Goal: Check status: Check status

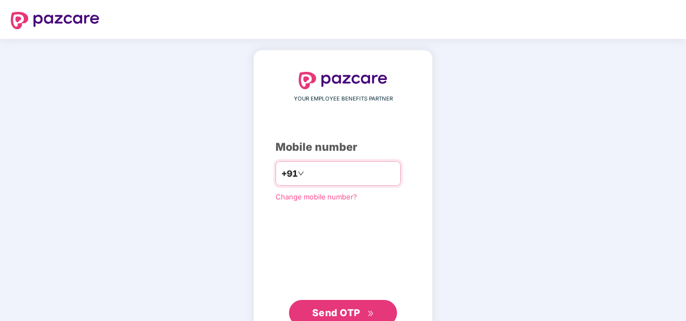
click at [321, 164] on div "+91" at bounding box center [338, 173] width 125 height 25
click at [313, 180] on input "number" at bounding box center [350, 173] width 89 height 17
click at [306, 173] on input "**********" at bounding box center [350, 173] width 89 height 17
type input "**********"
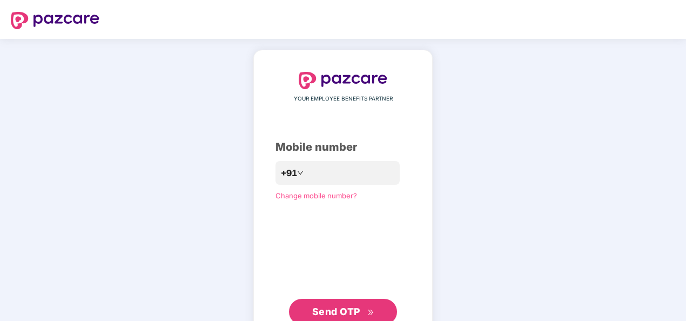
click at [344, 311] on span "Send OTP" at bounding box center [336, 311] width 48 height 11
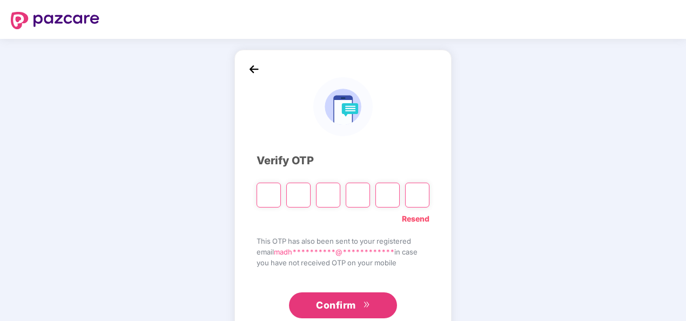
type input "*"
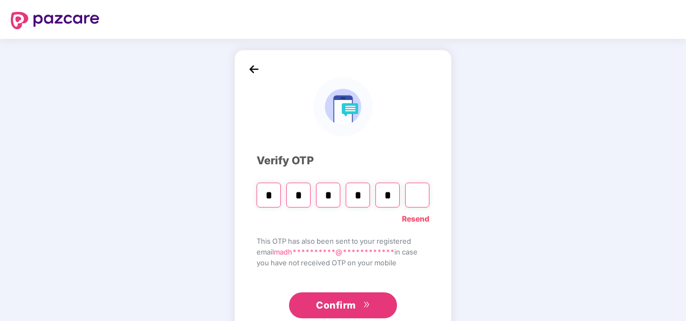
type input "*"
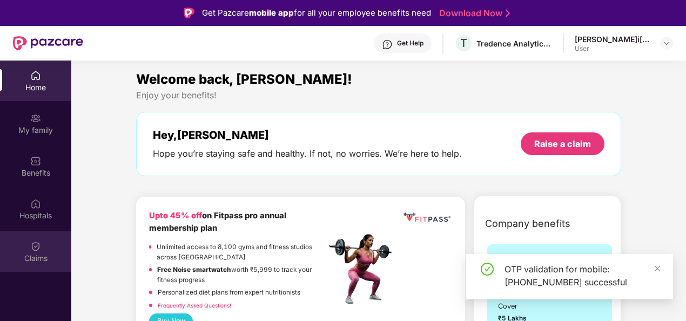
click at [43, 251] on div "Claims" at bounding box center [35, 251] width 71 height 41
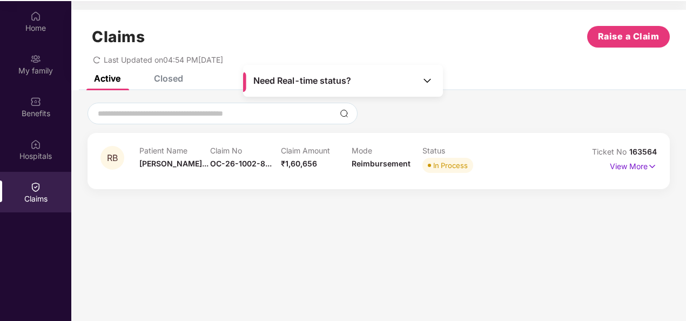
scroll to position [61, 0]
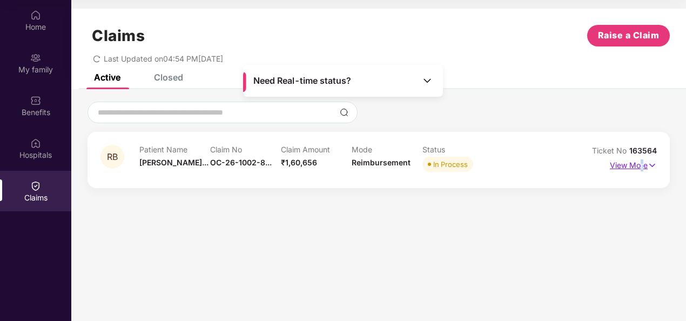
click at [642, 166] on p "View More" at bounding box center [633, 164] width 47 height 15
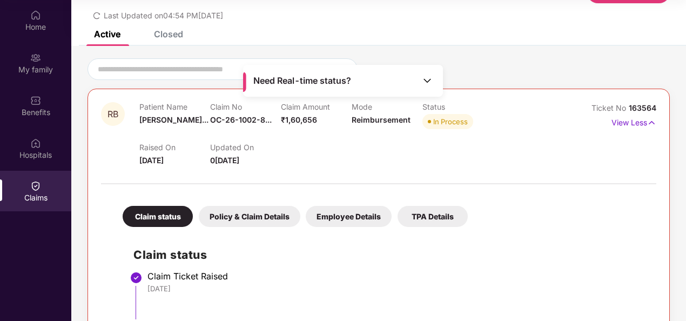
scroll to position [0, 0]
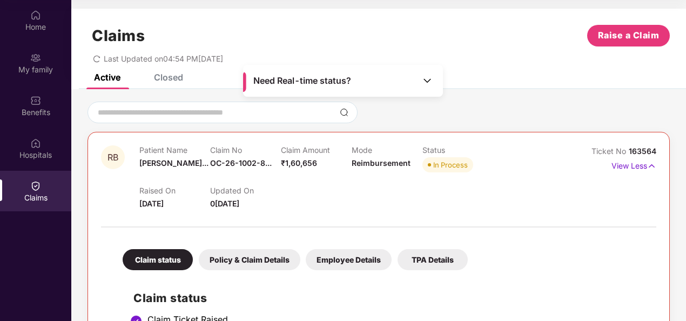
click at [166, 75] on div "Closed" at bounding box center [168, 77] width 29 height 11
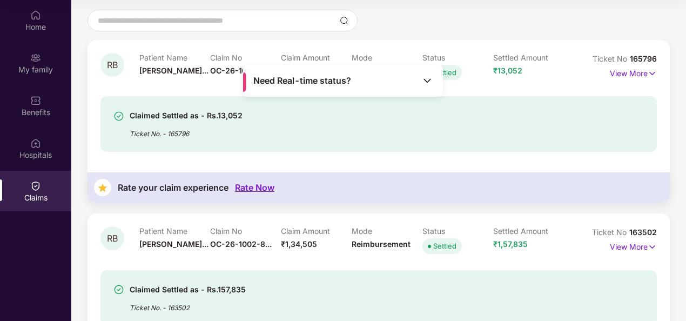
scroll to position [108, 0]
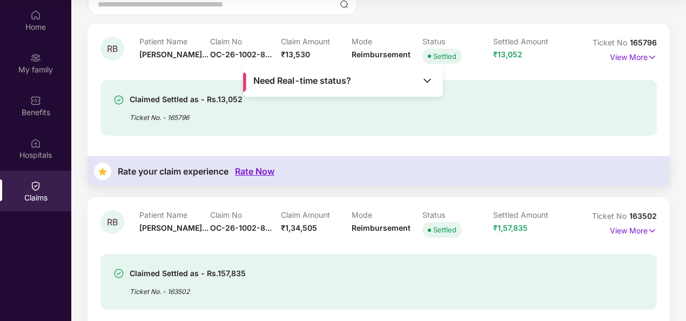
click at [263, 170] on div "Rate Now" at bounding box center [254, 171] width 39 height 10
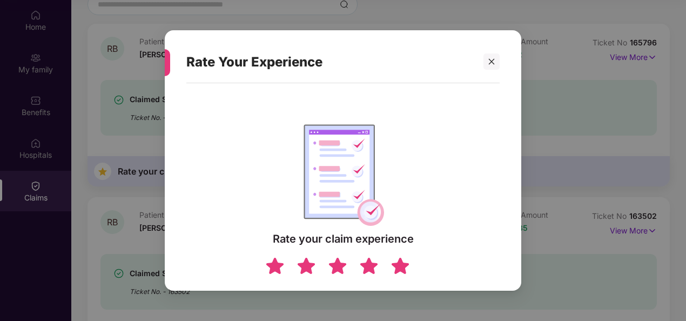
click at [402, 271] on img at bounding box center [400, 265] width 21 height 19
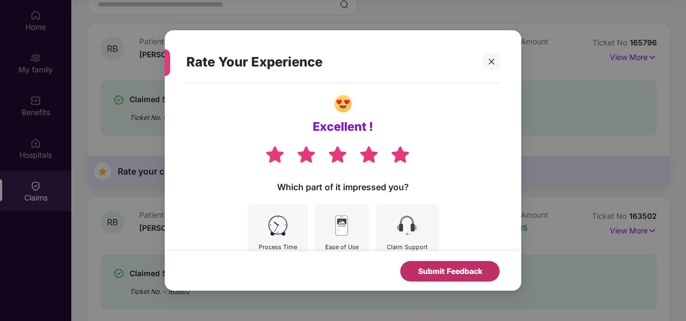
click at [464, 271] on div "Submit Feedback" at bounding box center [450, 271] width 64 height 12
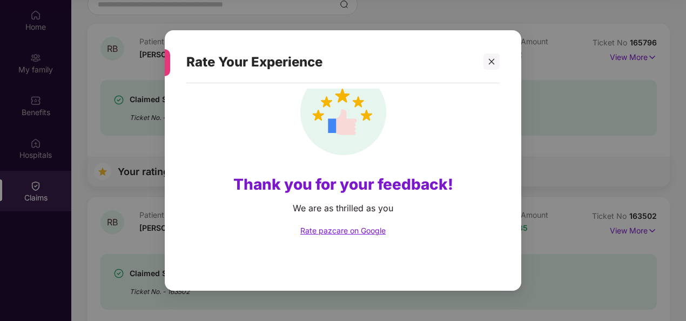
scroll to position [94, 0]
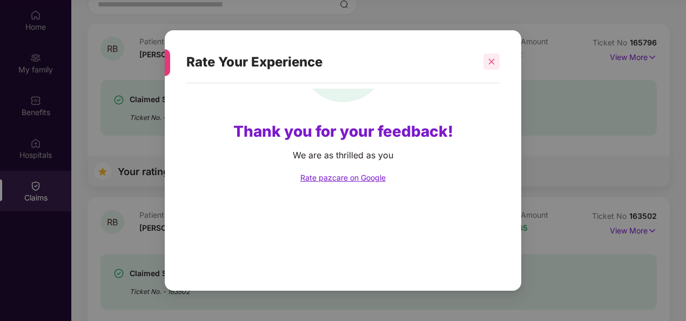
click at [491, 65] on icon "close" at bounding box center [492, 62] width 8 height 8
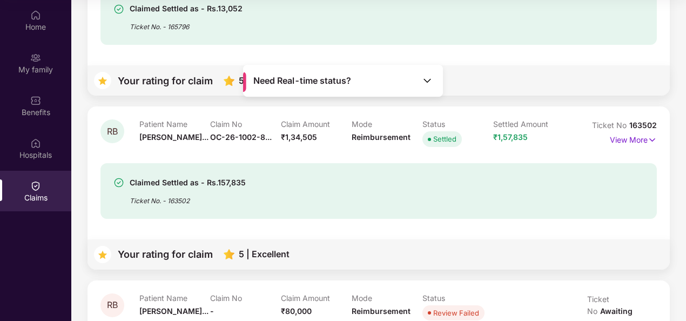
scroll to position [185, 0]
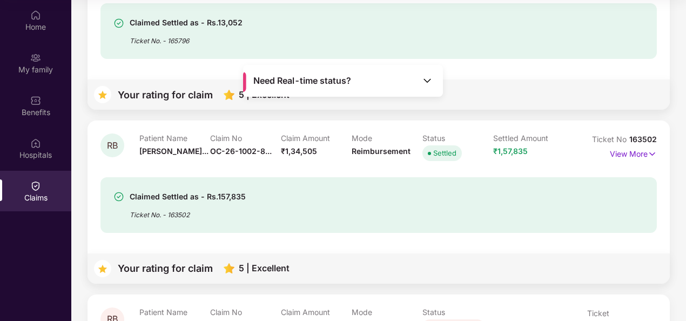
click at [174, 209] on div "Ticket No. - 163502" at bounding box center [188, 211] width 116 height 17
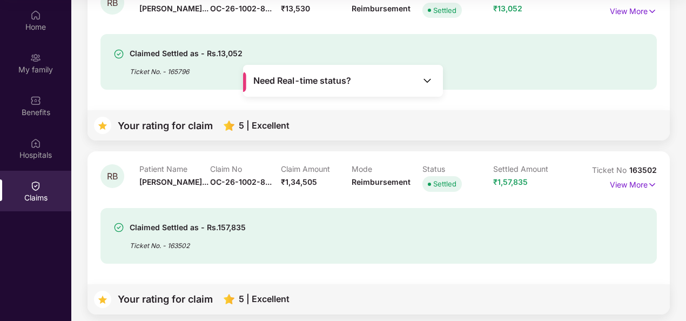
scroll to position [131, 0]
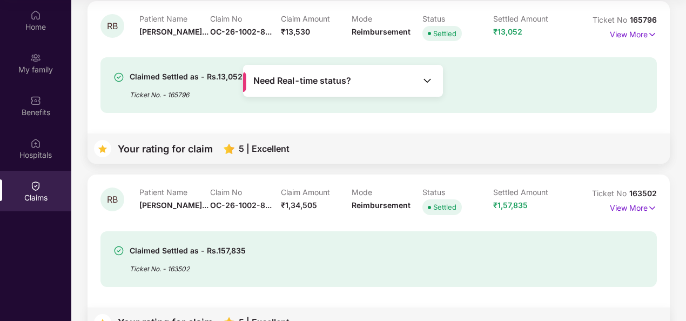
click at [220, 249] on div "Claimed Settled as - Rs.157,835" at bounding box center [188, 250] width 116 height 13
click at [223, 252] on div "Claimed Settled as - Rs.157,835" at bounding box center [188, 250] width 116 height 13
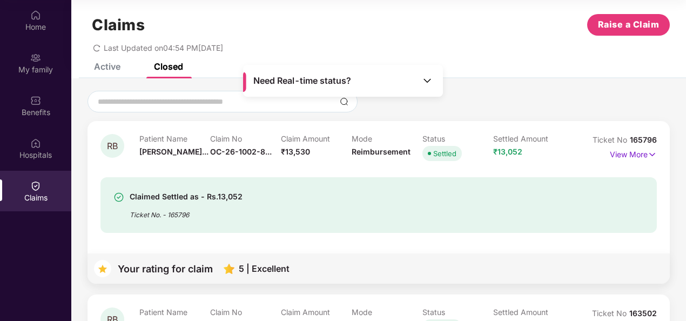
scroll to position [0, 0]
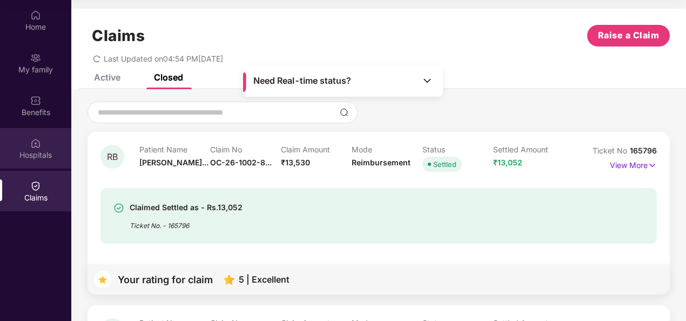
click at [42, 156] on div "Hospitals" at bounding box center [35, 155] width 71 height 11
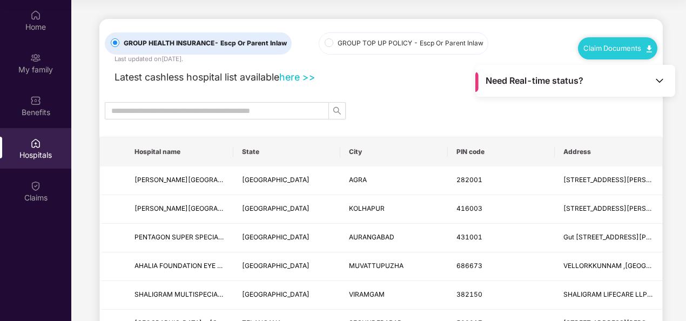
click at [301, 78] on link "here >>" at bounding box center [297, 76] width 36 height 11
click at [596, 44] on link "Claim Documents" at bounding box center [618, 48] width 69 height 9
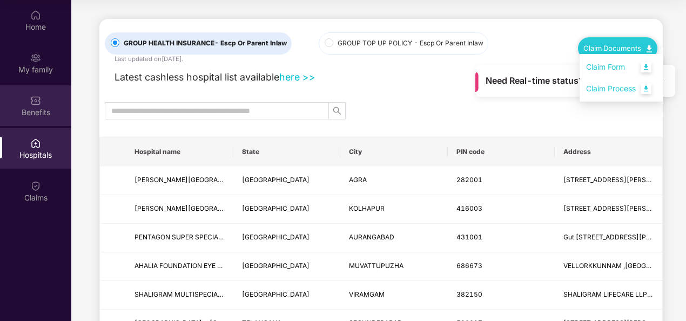
click at [60, 107] on div "Benefits" at bounding box center [35, 112] width 71 height 11
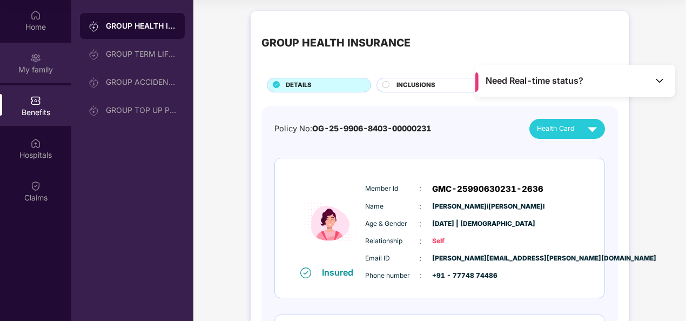
click at [26, 75] on div "My family" at bounding box center [35, 69] width 71 height 11
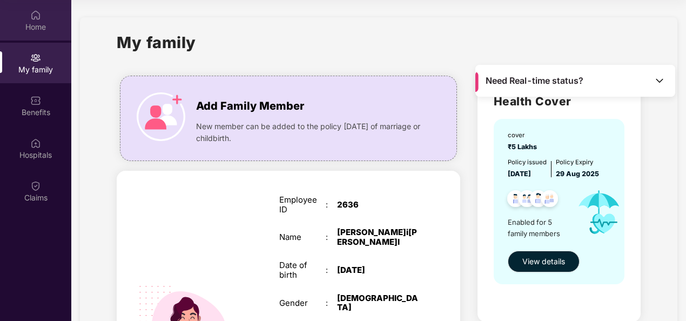
click at [43, 25] on div "Home" at bounding box center [35, 27] width 71 height 11
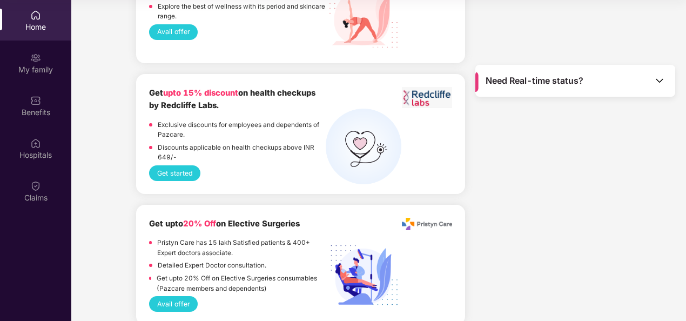
scroll to position [1784, 0]
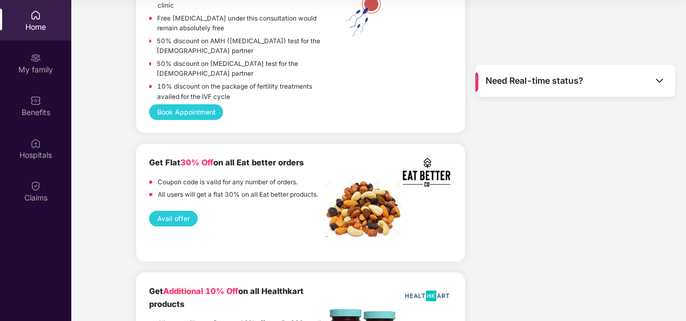
click at [555, 84] on span "Need Real-time status?" at bounding box center [535, 80] width 98 height 11
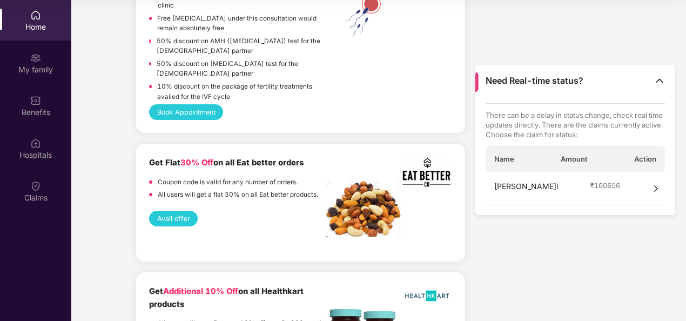
click at [657, 188] on icon "right" at bounding box center [656, 189] width 8 height 8
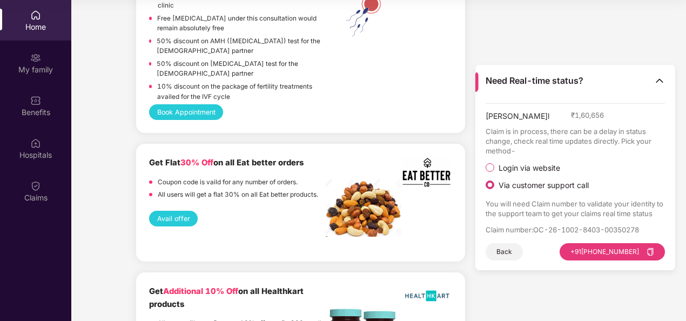
click at [507, 164] on span "Login via website" at bounding box center [530, 168] width 70 height 10
click at [629, 250] on button "Visit Website" at bounding box center [635, 251] width 61 height 17
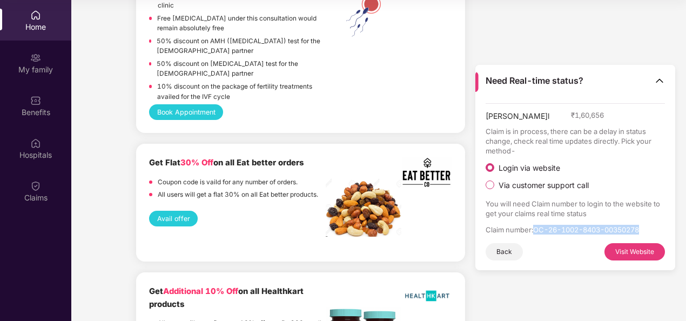
drag, startPoint x: 537, startPoint y: 226, endPoint x: 647, endPoint y: 233, distance: 111.0
click at [647, 233] on p "Claim number : OC-26-1002-8403-00350278" at bounding box center [576, 230] width 180 height 10
copy p "OC-26-1002-8403-00350278"
click at [630, 249] on button "Visit Website" at bounding box center [635, 251] width 61 height 17
copy p "OC-26-1002-8403-00350278"
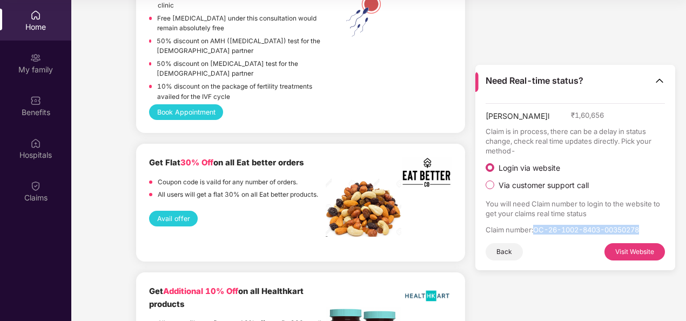
click at [652, 248] on button "Visit Website" at bounding box center [635, 251] width 61 height 17
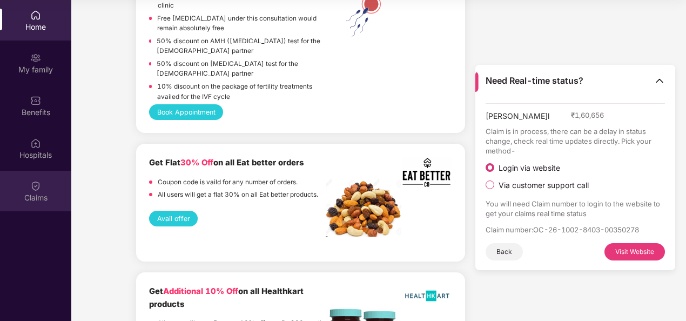
click at [42, 182] on div "Claims" at bounding box center [35, 191] width 71 height 41
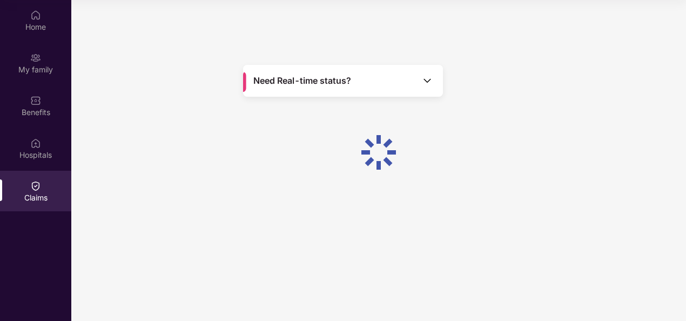
scroll to position [0, 0]
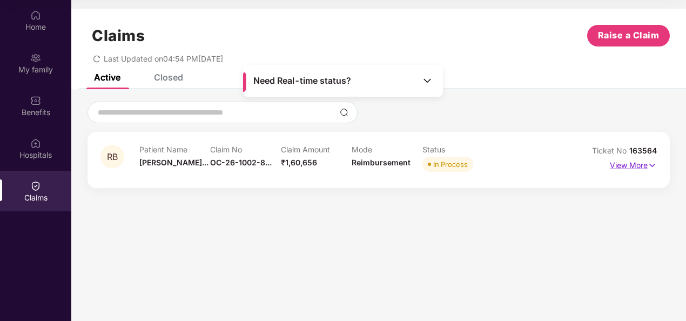
click at [653, 165] on img at bounding box center [652, 165] width 9 height 12
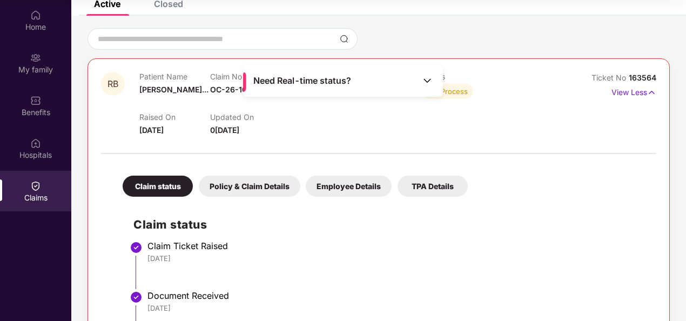
scroll to position [19, 0]
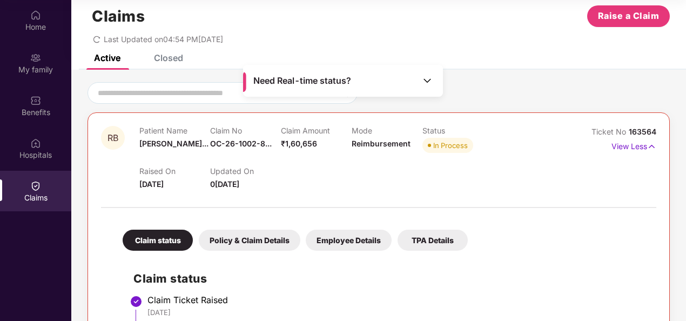
click at [261, 242] on div "Policy & Claim Details" at bounding box center [250, 240] width 102 height 21
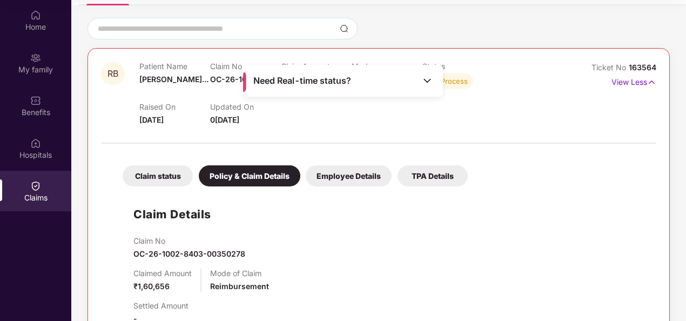
scroll to position [74, 0]
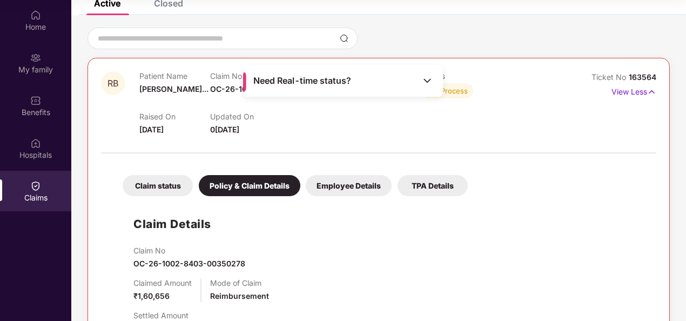
click at [326, 189] on div "Employee Details" at bounding box center [349, 185] width 86 height 21
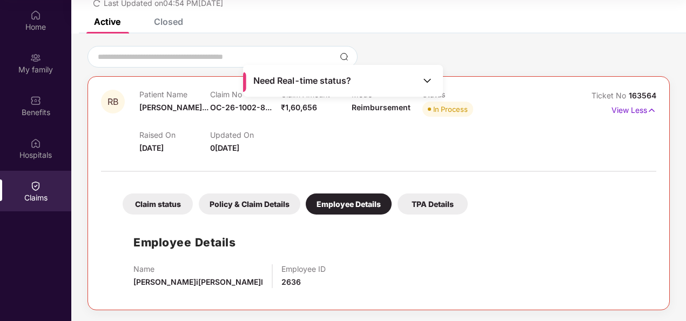
scroll to position [55, 0]
click at [431, 203] on div "TPA Details" at bounding box center [433, 204] width 70 height 21
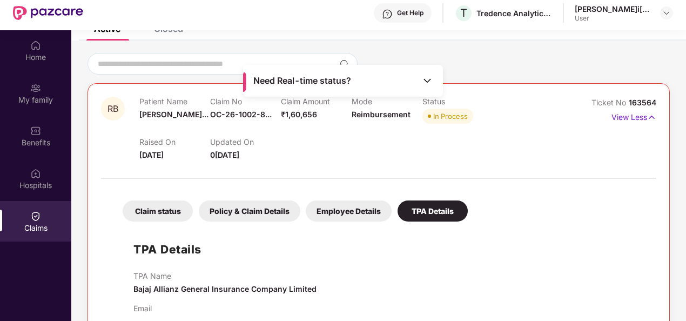
scroll to position [0, 0]
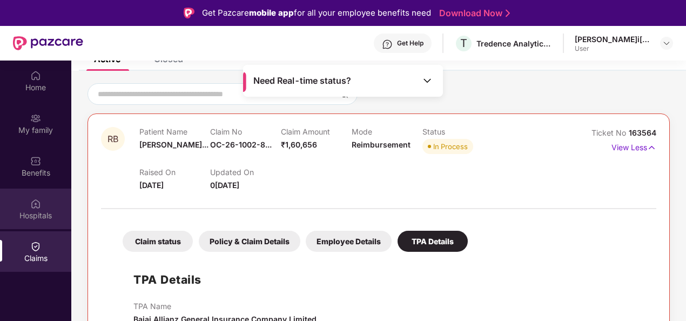
click at [29, 214] on div "Hospitals" at bounding box center [35, 215] width 71 height 11
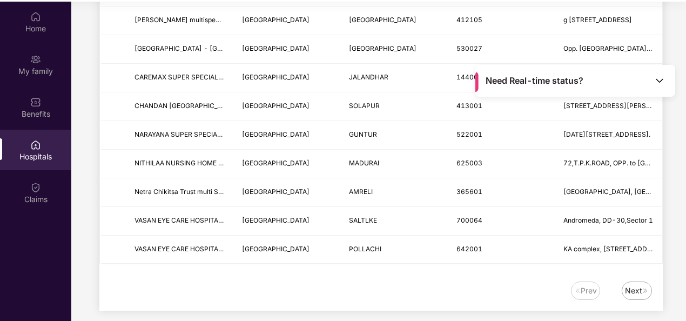
scroll to position [61, 0]
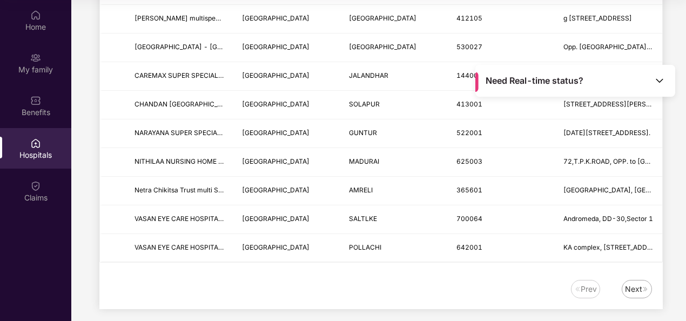
click at [639, 283] on div "Next" at bounding box center [633, 289] width 17 height 12
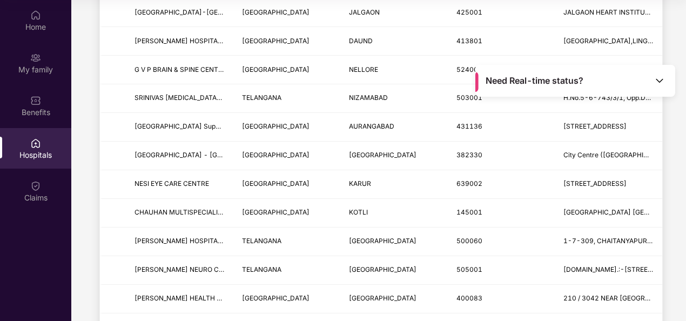
scroll to position [1335, 0]
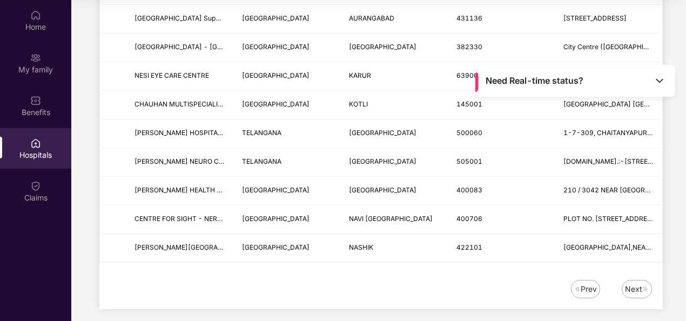
click at [631, 283] on div "Next" at bounding box center [633, 289] width 17 height 12
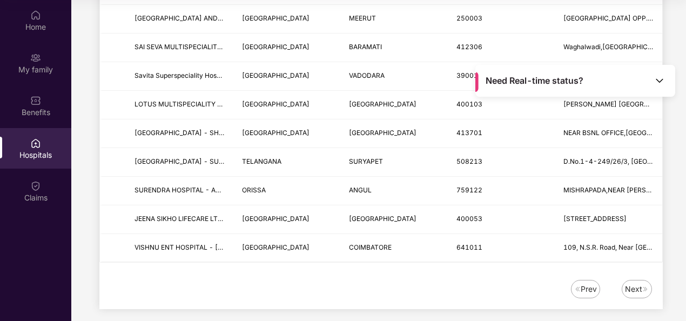
click at [639, 283] on div "Next" at bounding box center [633, 289] width 17 height 12
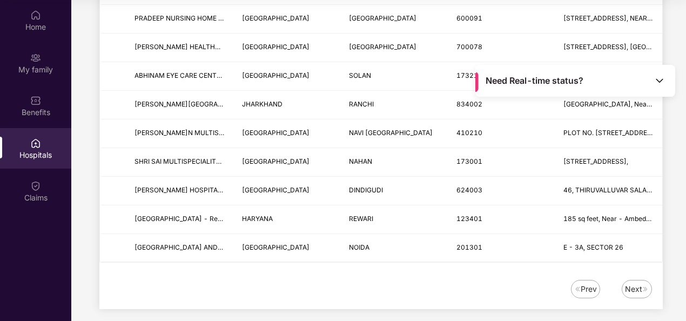
click at [627, 283] on div "Next" at bounding box center [633, 289] width 17 height 12
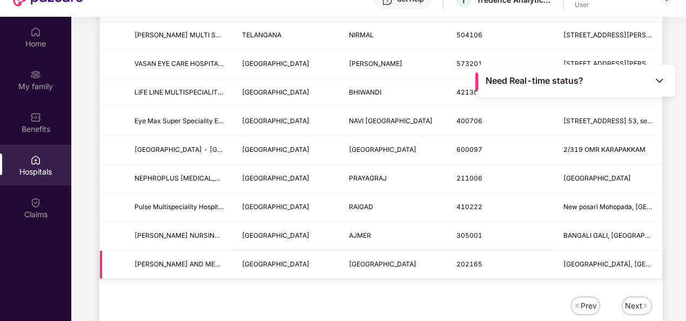
scroll to position [61, 0]
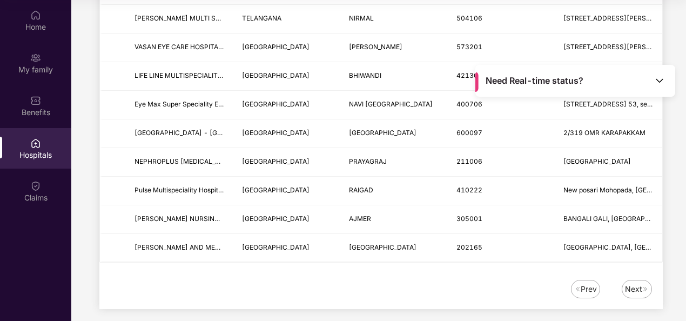
click at [632, 283] on div "Next" at bounding box center [633, 289] width 17 height 12
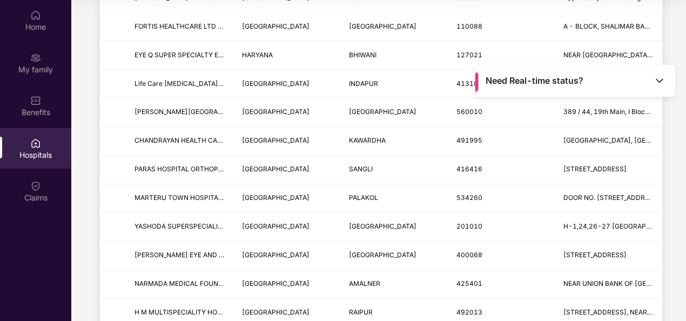
scroll to position [1335, 0]
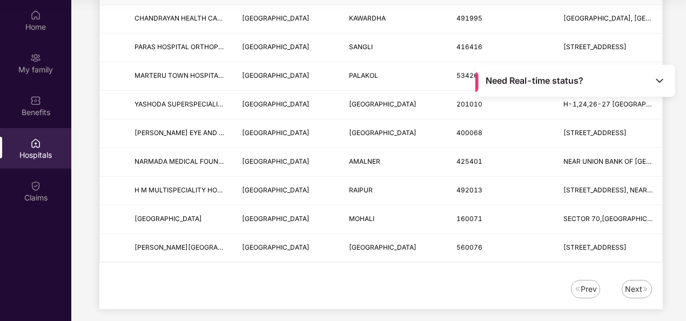
click at [631, 283] on div "Next" at bounding box center [633, 289] width 17 height 12
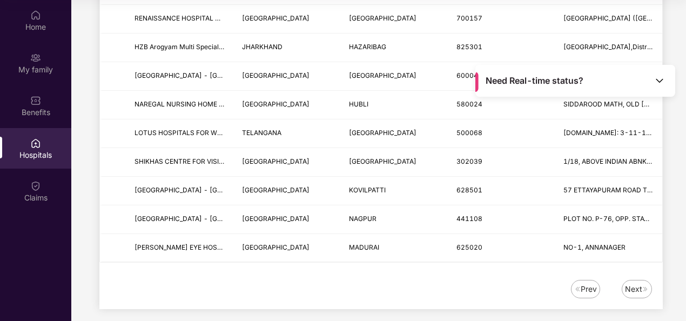
click at [640, 283] on div "Next" at bounding box center [633, 289] width 17 height 12
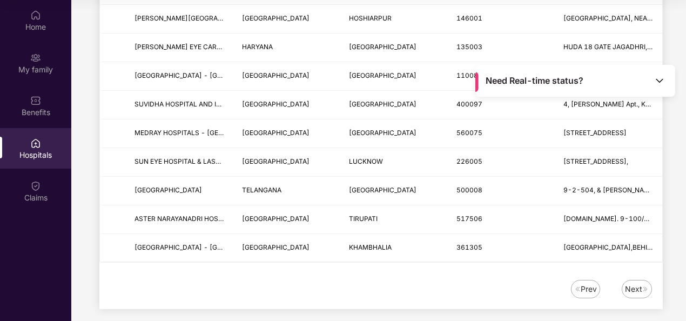
click at [643, 286] on img at bounding box center [646, 289] width 6 height 6
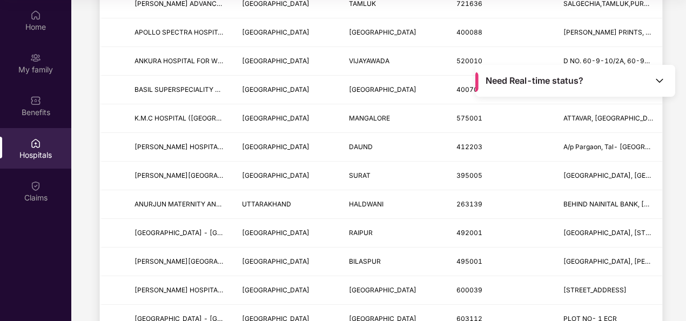
scroll to position [957, 0]
